Goal: Obtain resource: Download file/media

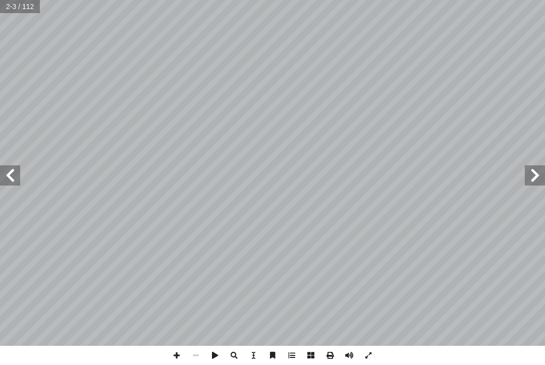
click at [538, 178] on span at bounding box center [535, 176] width 20 height 20
click at [8, 177] on span at bounding box center [10, 176] width 20 height 20
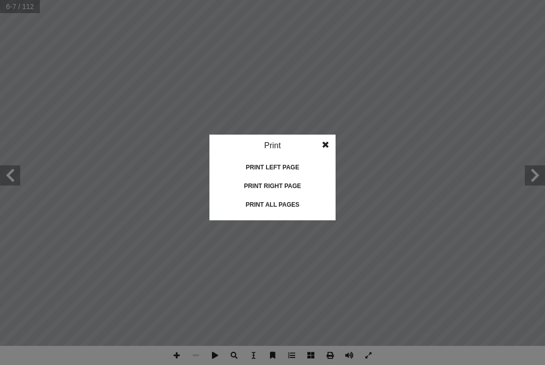
click at [280, 201] on div "Print all pages" at bounding box center [272, 205] width 101 height 16
